Goal: Navigation & Orientation: Understand site structure

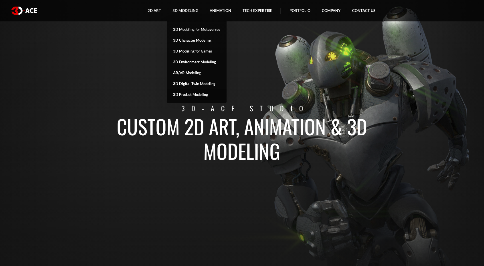
click at [194, 94] on link "3D Product Modeling" at bounding box center [196, 94] width 59 height 11
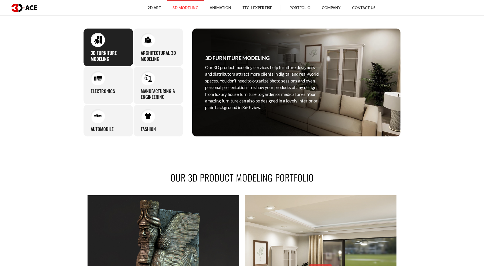
scroll to position [321, 0]
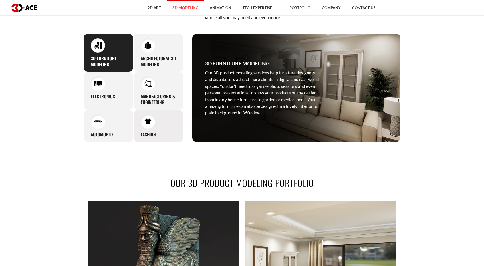
click at [154, 133] on h3 "Fashion" at bounding box center [148, 135] width 15 height 6
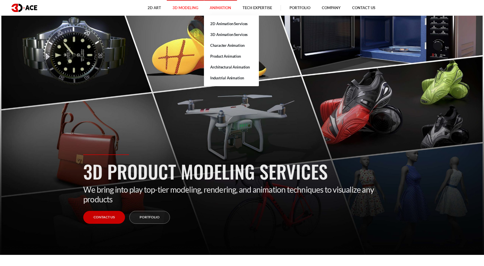
scroll to position [0, 0]
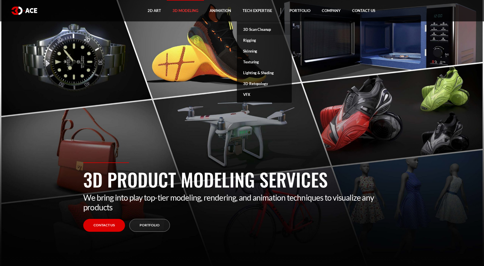
click at [266, 28] on link "3D Scan Cleanup" at bounding box center [264, 29] width 55 height 11
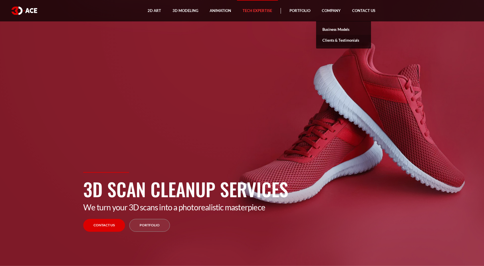
click at [341, 39] on link "Clients & Testimonials" at bounding box center [343, 40] width 55 height 11
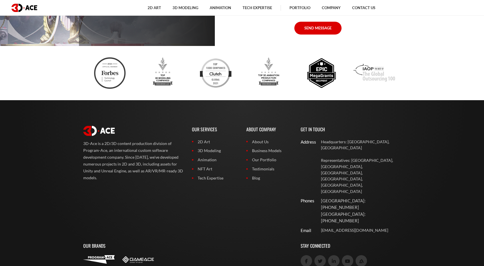
scroll to position [1139, 0]
